Goal: Task Accomplishment & Management: Use online tool/utility

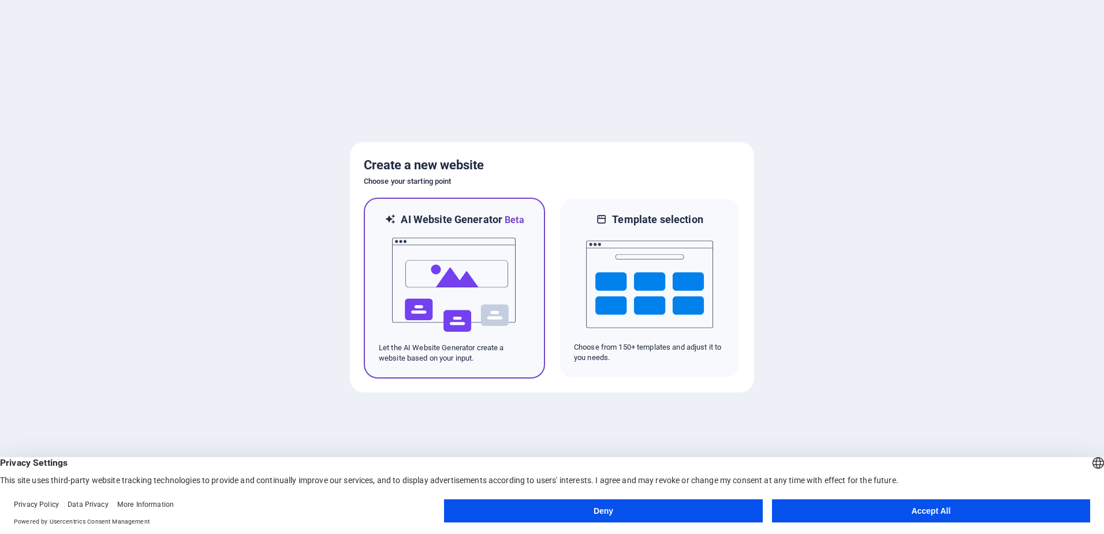
click at [465, 273] on img at bounding box center [454, 285] width 127 height 116
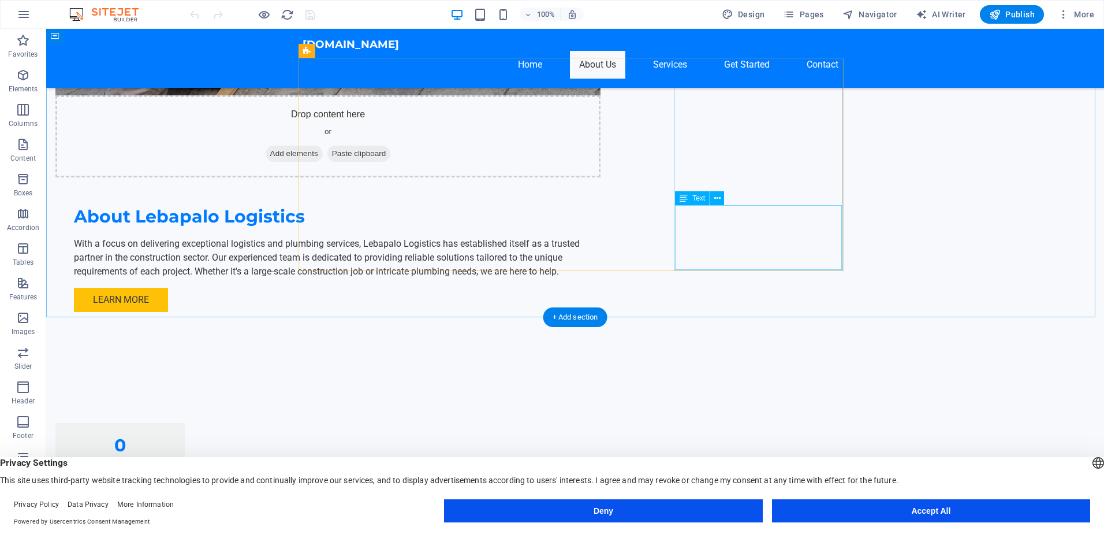
scroll to position [982, 0]
